Goal: Task Accomplishment & Management: Manage account settings

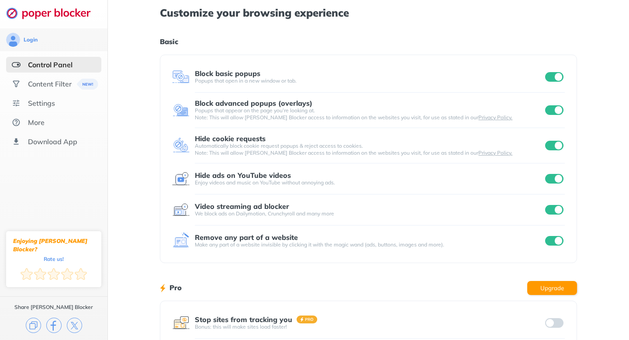
click at [558, 177] on input "checkbox" at bounding box center [554, 179] width 18 height 10
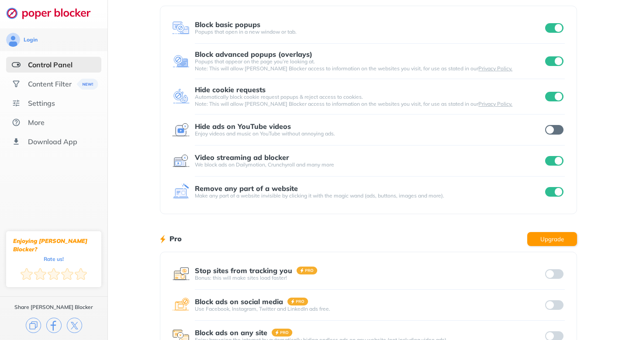
scroll to position [62, 0]
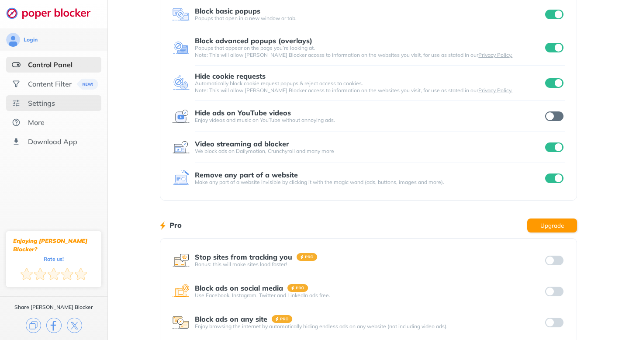
click at [63, 103] on div "Settings" at bounding box center [53, 103] width 95 height 16
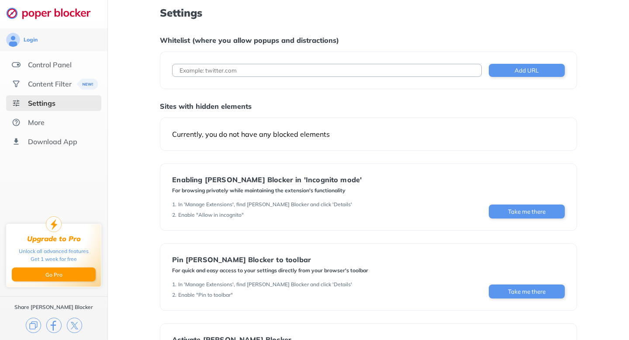
click at [343, 72] on input at bounding box center [326, 70] width 309 height 13
type input "o"
type input "[DOMAIN_NAME]"
click at [500, 75] on button "Add URL" at bounding box center [527, 70] width 76 height 13
